Goal: Transaction & Acquisition: Purchase product/service

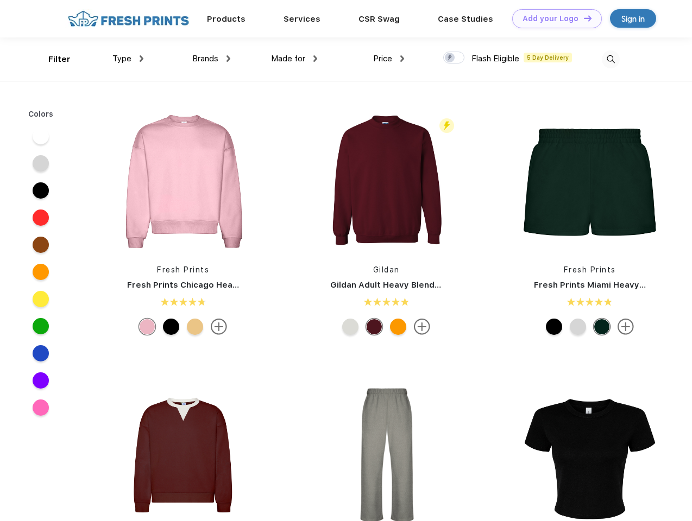
scroll to position [1, 0]
click at [553, 18] on link "Add your Logo Design Tool" at bounding box center [557, 18] width 90 height 19
click at [0, 0] on div "Design Tool" at bounding box center [0, 0] width 0 height 0
click at [583, 18] on link "Add your Logo Design Tool" at bounding box center [557, 18] width 90 height 19
click at [52, 59] on div "Filter" at bounding box center [59, 59] width 22 height 12
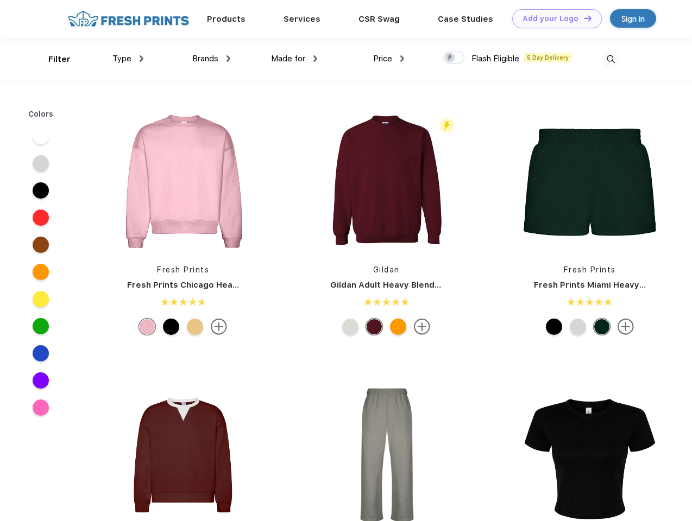
click at [128, 59] on span "Type" at bounding box center [121, 59] width 19 height 10
click at [211, 59] on span "Brands" at bounding box center [205, 59] width 26 height 10
click at [294, 59] on span "Made for" at bounding box center [288, 59] width 34 height 10
click at [389, 59] on span "Price" at bounding box center [382, 59] width 19 height 10
click at [454, 58] on div at bounding box center [453, 58] width 21 height 12
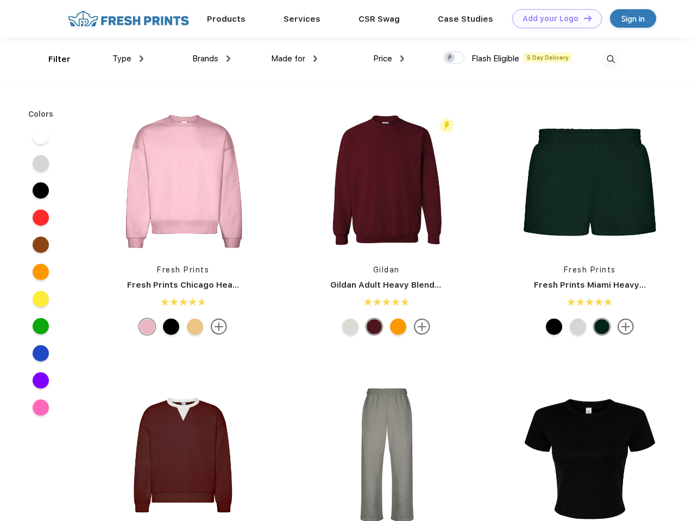
click at [450, 58] on input "checkbox" at bounding box center [446, 54] width 7 height 7
click at [610, 59] on img at bounding box center [611, 59] width 18 height 18
